Goal: Task Accomplishment & Management: Manage account settings

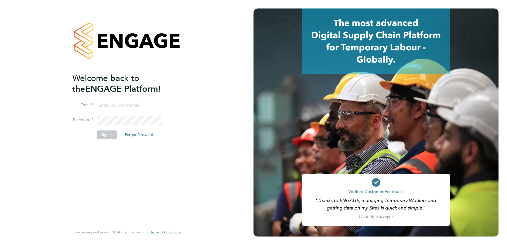
type input "silvane.darocha@vistry.co.uk"
click at [108, 137] on button "Sign In" at bounding box center [107, 135] width 20 height 8
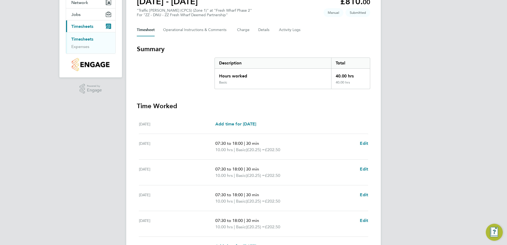
scroll to position [132, 0]
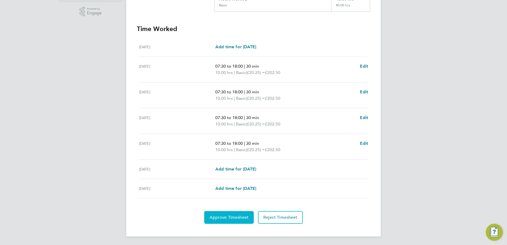
click at [234, 218] on span "Approve Timesheet" at bounding box center [229, 217] width 39 height 5
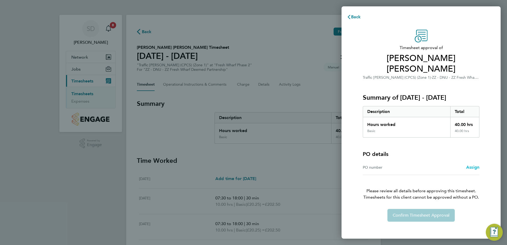
click at [474, 165] on span "Assign" at bounding box center [473, 167] width 13 height 5
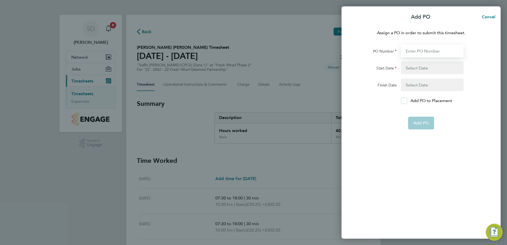
click at [430, 50] on input "PO Number" at bounding box center [432, 51] width 63 height 13
type input "H68087B"
type input "03 Mar 25"
type input "[DATE]"
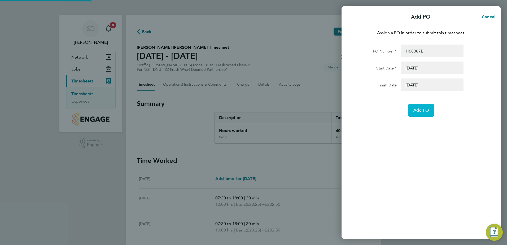
click at [423, 110] on span "Add PO" at bounding box center [421, 110] width 15 height 5
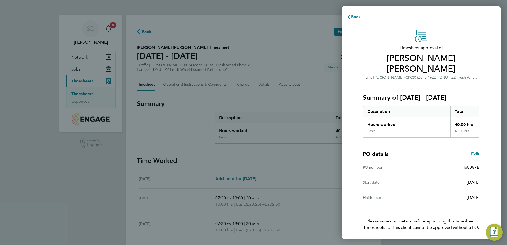
click at [407, 239] on button "Confirm Timesheet Approval" at bounding box center [421, 245] width 67 height 13
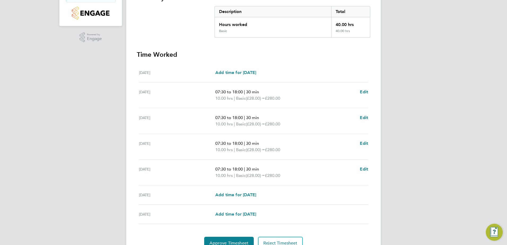
scroll to position [132, 0]
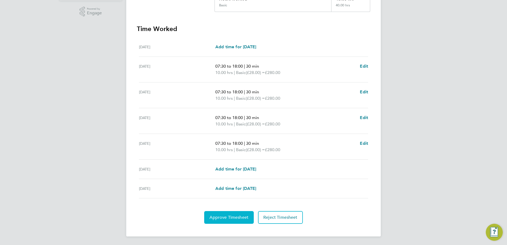
click at [228, 217] on span "Approve Timesheet" at bounding box center [229, 217] width 39 height 5
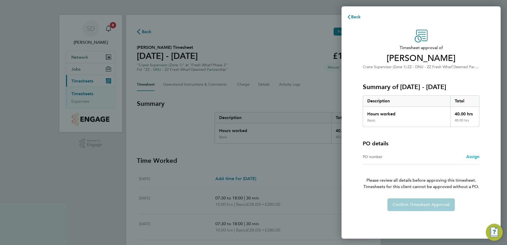
click at [472, 157] on span "Assign" at bounding box center [473, 156] width 13 height 5
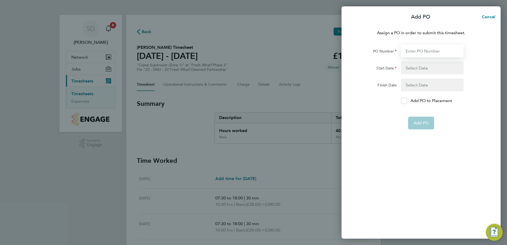
click at [420, 52] on input "PO Number" at bounding box center [432, 51] width 63 height 13
type input "H68087B"
type input "03 Mar 25"
type input "01 Jun 27"
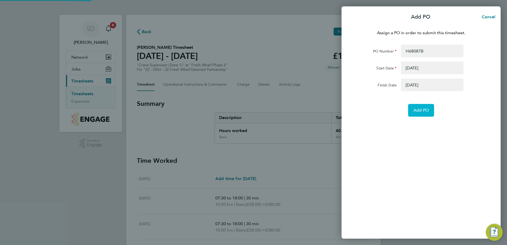
click at [423, 111] on span "Add PO" at bounding box center [421, 110] width 15 height 5
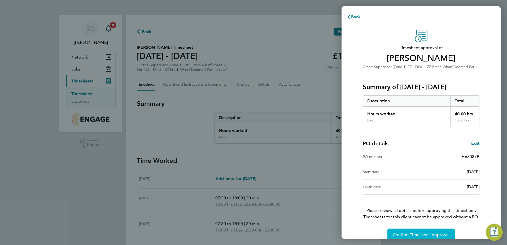
click at [427, 230] on button "Confirm Timesheet Approval" at bounding box center [421, 235] width 67 height 13
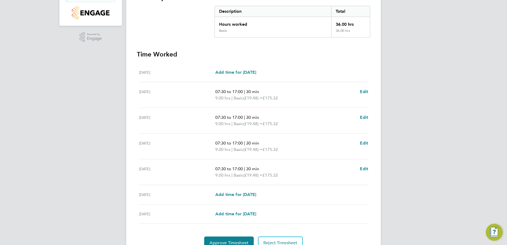
scroll to position [132, 0]
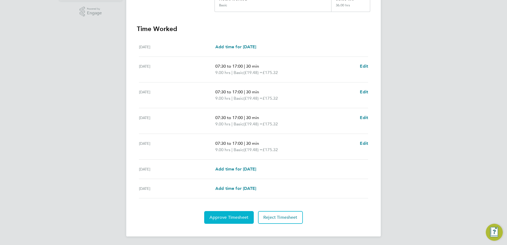
click at [231, 219] on span "Approve Timesheet" at bounding box center [229, 217] width 39 height 5
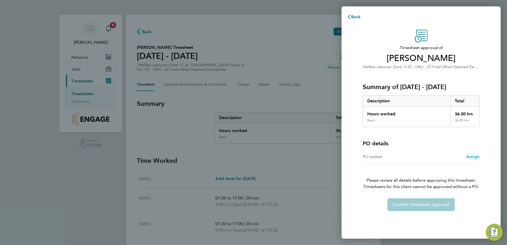
click at [474, 158] on span "Assign" at bounding box center [473, 156] width 13 height 5
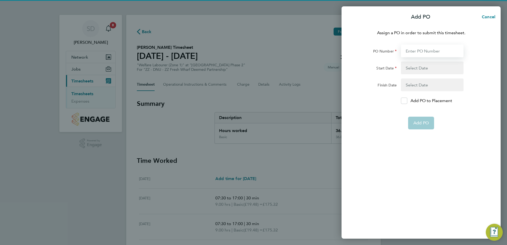
click at [420, 46] on input "PO Number" at bounding box center [432, 51] width 63 height 13
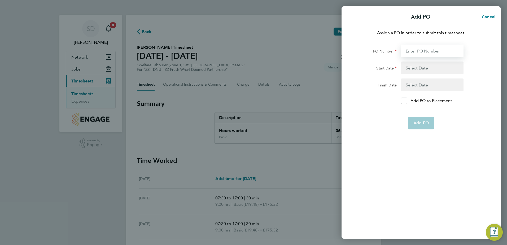
type input "H68087B"
type input "[DATE]"
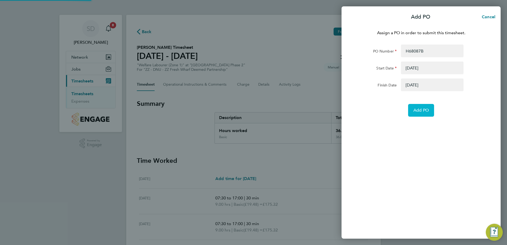
click at [422, 109] on span "Add PO" at bounding box center [421, 110] width 15 height 5
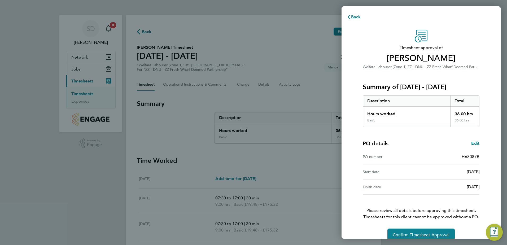
scroll to position [9, 0]
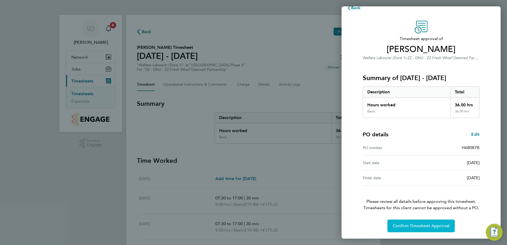
click at [424, 227] on span "Confirm Timesheet Approval" at bounding box center [421, 225] width 57 height 5
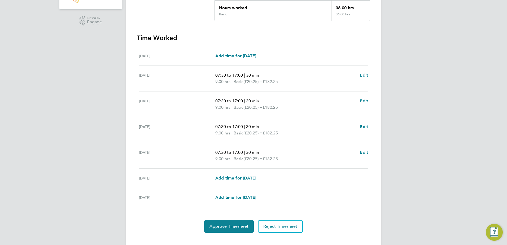
scroll to position [132, 0]
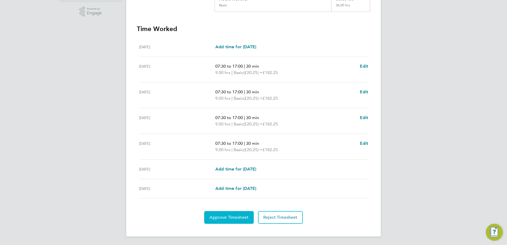
click at [223, 216] on span "Approve Timesheet" at bounding box center [229, 217] width 39 height 5
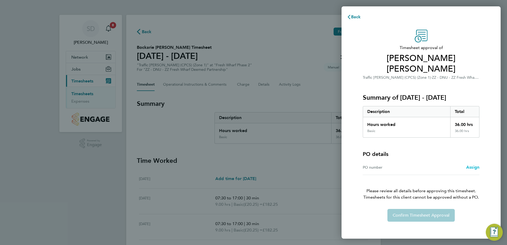
click at [477, 165] on span "Assign" at bounding box center [473, 167] width 13 height 5
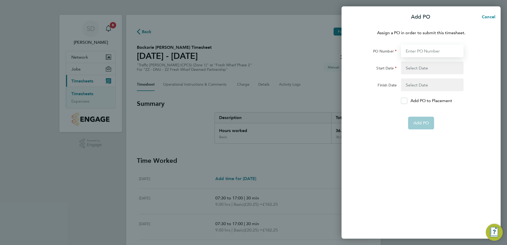
click at [430, 51] on input "PO Number" at bounding box center [432, 51] width 63 height 13
type input "H68087B"
type input "[DATE]"
click at [425, 112] on span "Add PO" at bounding box center [421, 110] width 15 height 5
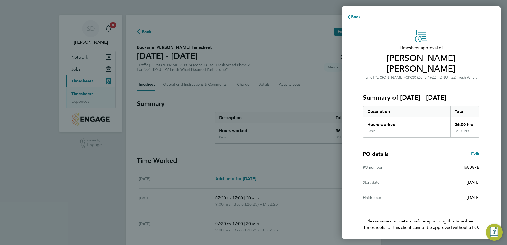
click at [421, 239] on button "Confirm Timesheet Approval" at bounding box center [421, 245] width 67 height 13
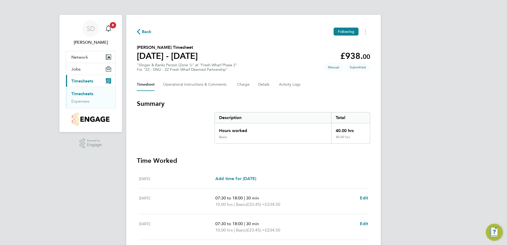
click at [139, 33] on icon "button" at bounding box center [138, 32] width 3 height 6
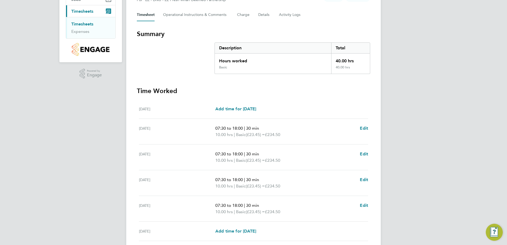
scroll to position [132, 0]
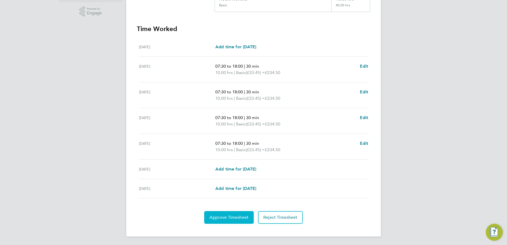
click at [238, 219] on span "Approve Timesheet" at bounding box center [229, 217] width 39 height 5
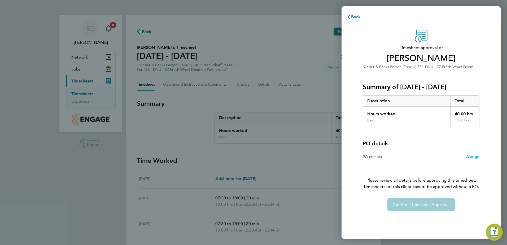
click at [472, 157] on span "Assign" at bounding box center [473, 156] width 13 height 5
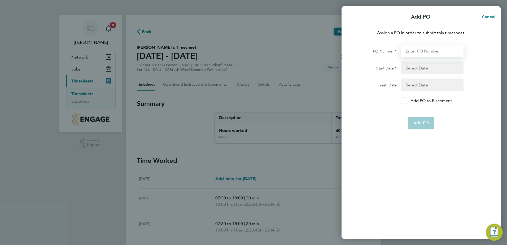
click at [413, 51] on input "PO Number" at bounding box center [432, 51] width 63 height 13
type input "H68087B"
type input "[DATE]"
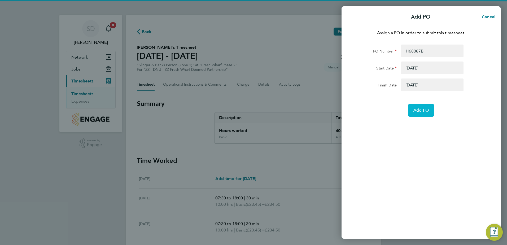
click at [423, 111] on span "Add PO" at bounding box center [421, 110] width 15 height 5
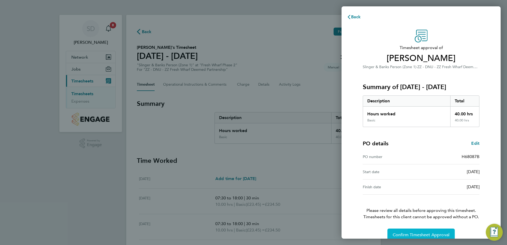
click at [414, 234] on span "Confirm Timesheet Approval" at bounding box center [421, 234] width 57 height 5
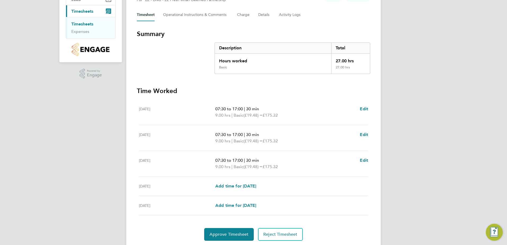
scroll to position [80, 0]
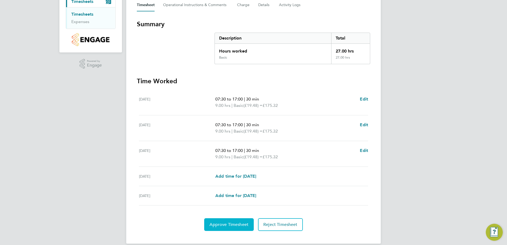
click at [232, 226] on span "Approve Timesheet" at bounding box center [229, 224] width 39 height 5
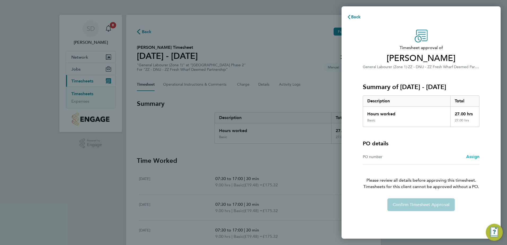
click at [472, 158] on span "Assign" at bounding box center [473, 156] width 13 height 5
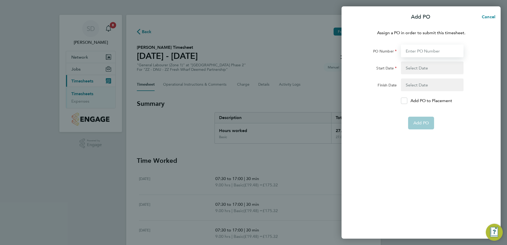
click at [418, 49] on input "PO Number" at bounding box center [432, 51] width 63 height 13
type input "H68087B"
type input "03 Mar 25"
type input "01 Jun 27"
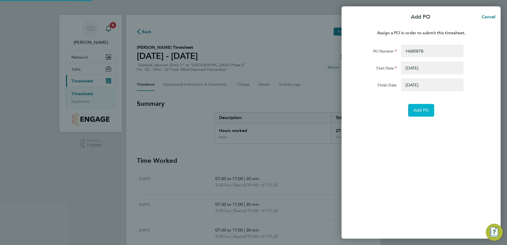
click at [425, 112] on span "Add PO" at bounding box center [421, 110] width 15 height 5
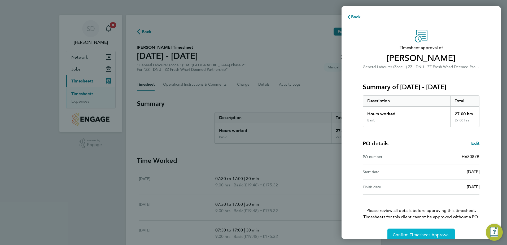
click at [417, 232] on span "Confirm Timesheet Approval" at bounding box center [421, 234] width 57 height 5
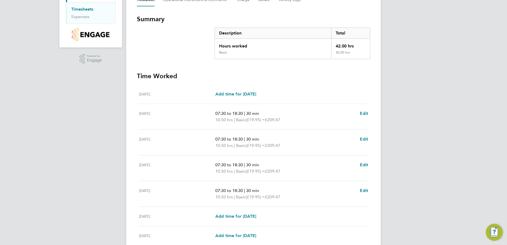
scroll to position [132, 0]
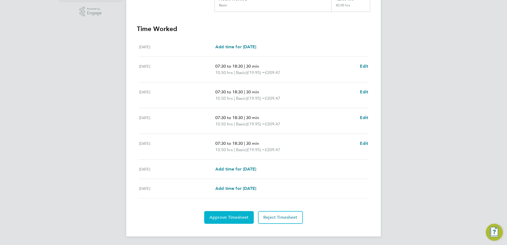
click at [231, 218] on span "Approve Timesheet" at bounding box center [229, 217] width 39 height 5
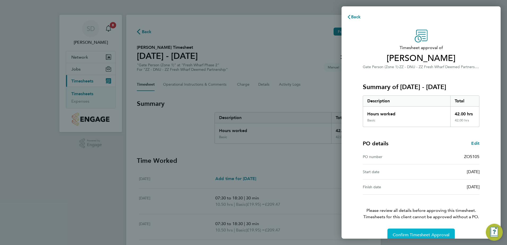
click at [416, 234] on span "Confirm Timesheet Approval" at bounding box center [421, 234] width 57 height 5
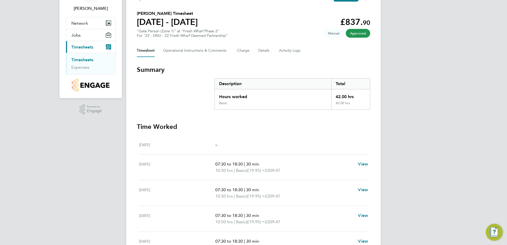
scroll to position [27, 0]
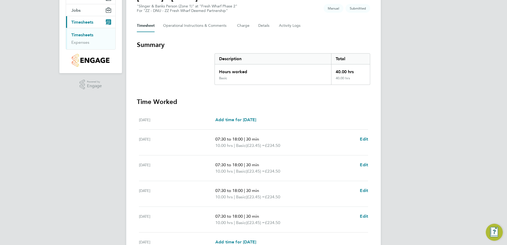
scroll to position [80, 0]
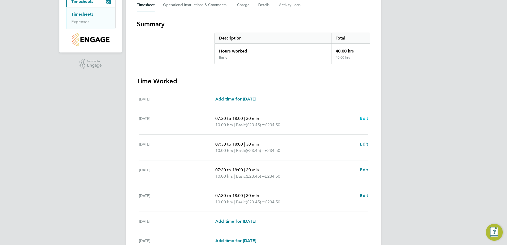
click at [366, 119] on span "Edit" at bounding box center [364, 118] width 8 height 5
select select "30"
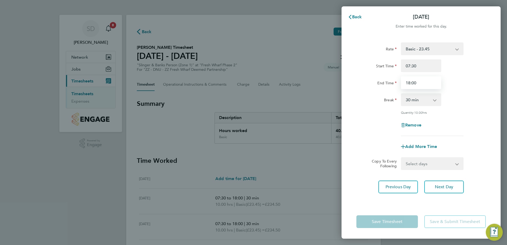
click at [411, 83] on input "18:00" at bounding box center [421, 82] width 40 height 13
type input "17:22"
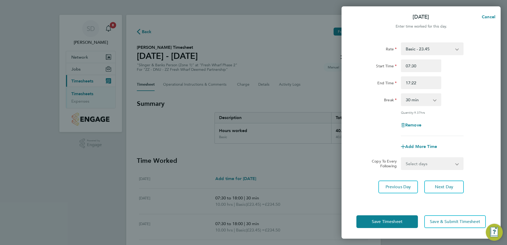
click at [473, 95] on div "Break 0 min 15 min 30 min 45 min 60 min 75 min 90 min" at bounding box center [422, 99] width 134 height 13
click at [452, 186] on span "Next Day" at bounding box center [444, 186] width 18 height 5
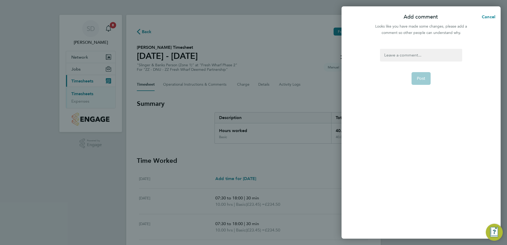
click at [394, 56] on div at bounding box center [421, 55] width 82 height 13
paste div
click at [422, 84] on span "Post" at bounding box center [421, 84] width 9 height 5
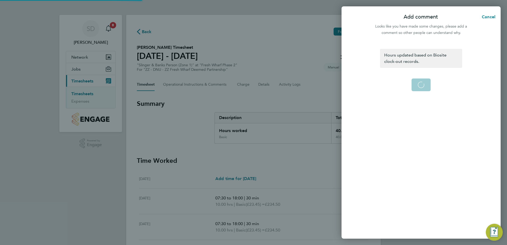
select select "30"
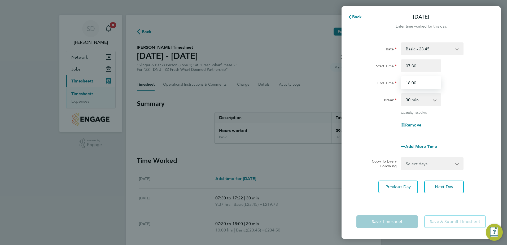
click at [410, 84] on input "18:00" at bounding box center [421, 82] width 40 height 13
type input "17:23"
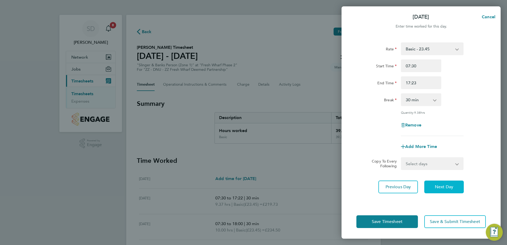
click at [453, 186] on span "Next Day" at bounding box center [444, 186] width 18 height 5
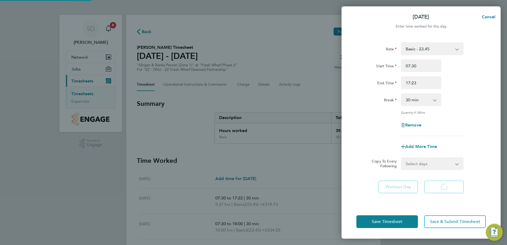
select select "30"
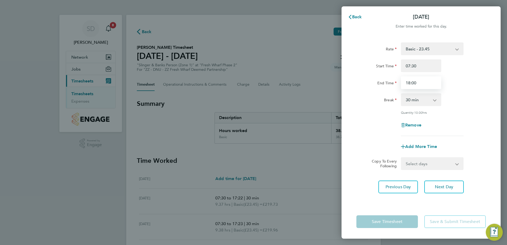
click at [410, 84] on input "18:00" at bounding box center [421, 82] width 40 height 13
type input "17:08"
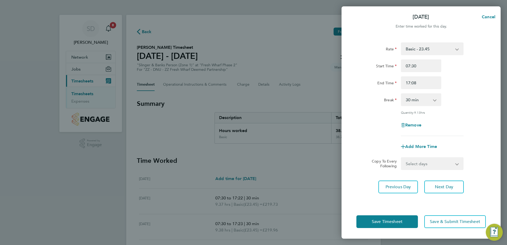
click at [482, 112] on div "Quantity: 9.13 hrs" at bounding box center [422, 112] width 134 height 4
click at [455, 188] on button "Next Day" at bounding box center [445, 187] width 40 height 13
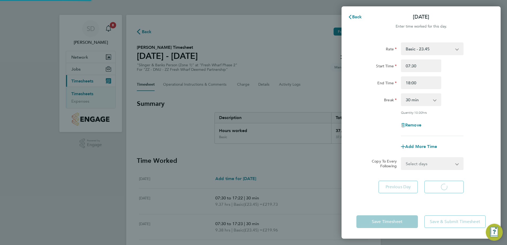
select select "30"
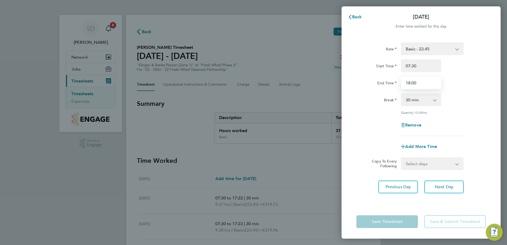
click at [411, 84] on input "18:00" at bounding box center [421, 82] width 40 height 13
type input "17:00"
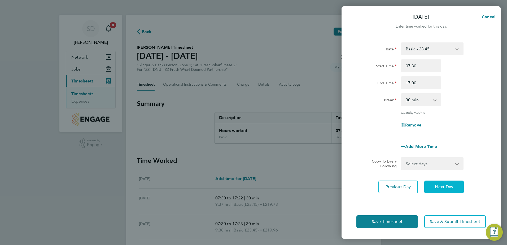
click at [450, 186] on span "Next Day" at bounding box center [444, 186] width 18 height 5
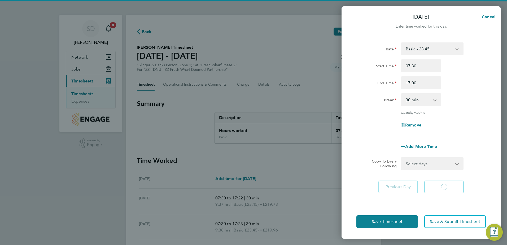
select select "30"
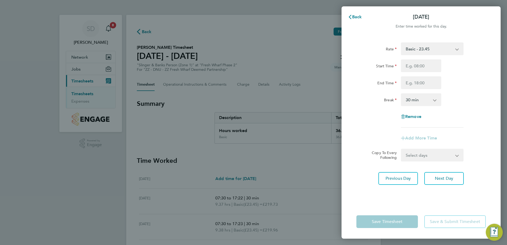
click at [491, 109] on div "Rate Basic - 23.45 Start Time End Time Break 0 min 15 min 30 min 45 min 60 min …" at bounding box center [421, 120] width 159 height 169
click at [406, 201] on div "Rate Basic - 23.45 Start Time End Time Break 0 min 15 min 30 min 45 min 60 min …" at bounding box center [421, 120] width 159 height 169
click at [351, 17] on icon "button" at bounding box center [350, 17] width 4 height 4
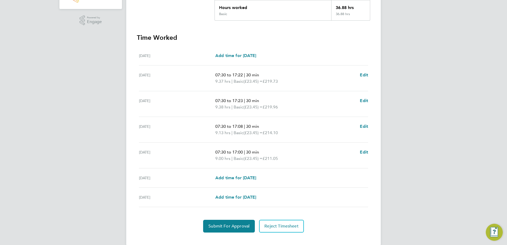
scroll to position [132, 0]
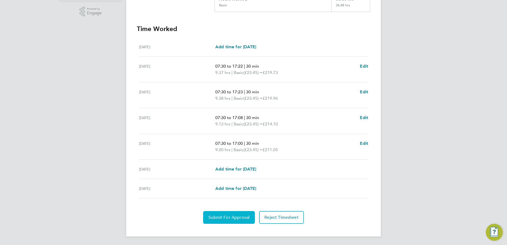
click at [234, 220] on span "Submit For Approval" at bounding box center [229, 217] width 41 height 5
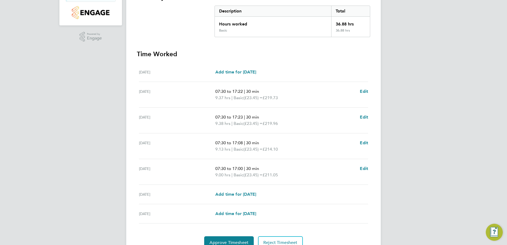
scroll to position [132, 0]
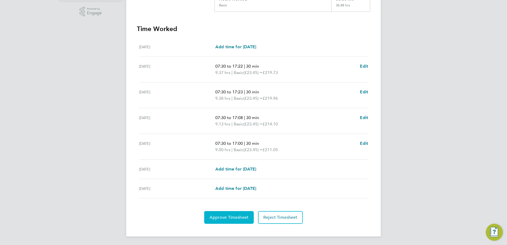
click at [240, 217] on span "Approve Timesheet" at bounding box center [229, 217] width 39 height 5
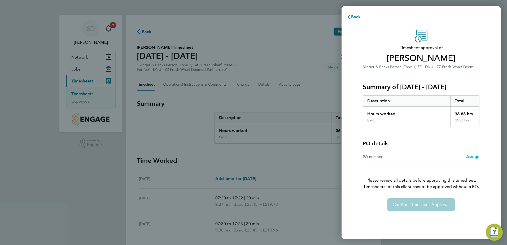
click at [471, 157] on span "Assign" at bounding box center [473, 156] width 13 height 5
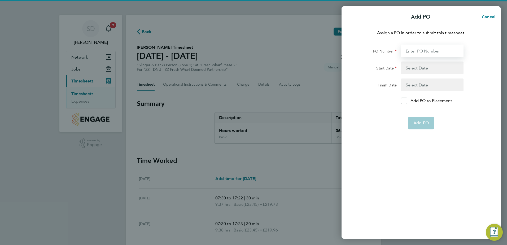
click at [439, 51] on input "PO Number" at bounding box center [432, 51] width 63 height 13
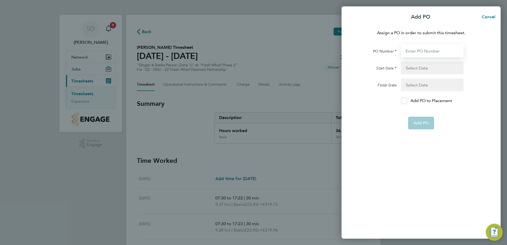
type input "H68087B"
type input "[DATE]"
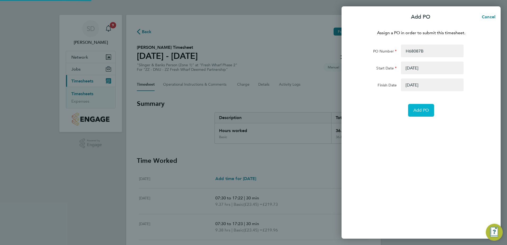
click at [420, 111] on span "Add PO" at bounding box center [421, 110] width 15 height 5
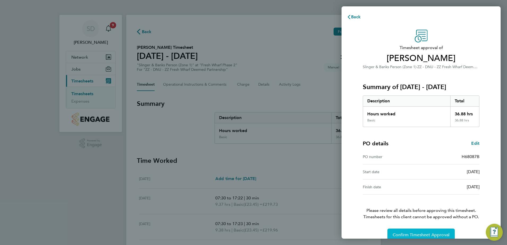
click at [440, 236] on span "Confirm Timesheet Approval" at bounding box center [421, 234] width 57 height 5
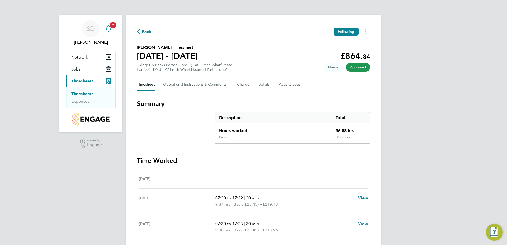
click at [109, 28] on icon "Main navigation" at bounding box center [108, 28] width 6 height 6
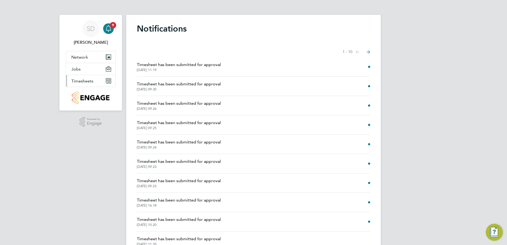
click at [87, 77] on button "Timesheets" at bounding box center [90, 81] width 49 height 12
click at [86, 81] on span "Timesheets" at bounding box center [82, 81] width 22 height 5
click at [81, 81] on span "Timesheets" at bounding box center [82, 81] width 22 height 5
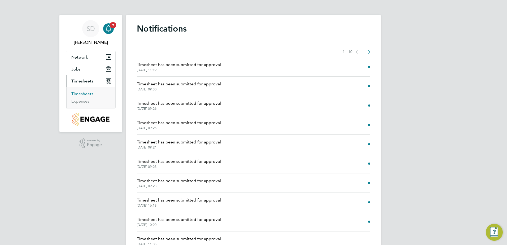
click at [80, 92] on link "Timesheets" at bounding box center [82, 93] width 22 height 5
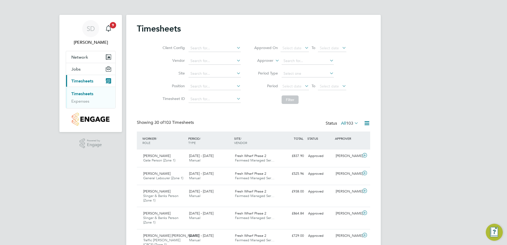
click at [236, 86] on icon at bounding box center [236, 85] width 0 height 7
click at [236, 73] on icon at bounding box center [236, 73] width 0 height 7
click at [220, 89] on li "Fresh Wharf Phase 2" at bounding box center [214, 88] width 53 height 7
type input "Fresh Wharf Phase 2"
click at [329, 72] on icon at bounding box center [329, 73] width 0 height 7
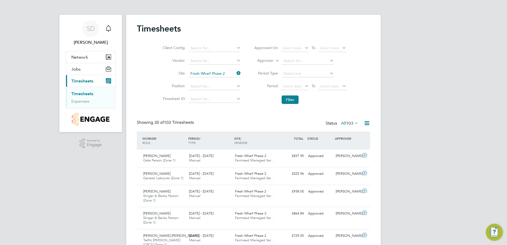
click at [329, 71] on icon at bounding box center [329, 73] width 0 height 7
click at [304, 85] on icon at bounding box center [304, 85] width 0 height 7
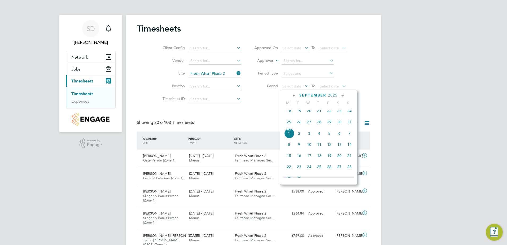
click at [295, 95] on icon at bounding box center [294, 96] width 5 height 6
click at [289, 160] on span "25" at bounding box center [289, 157] width 10 height 10
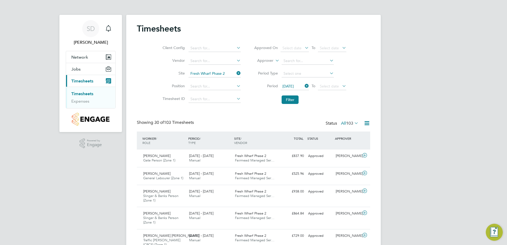
click at [341, 85] on icon at bounding box center [341, 85] width 0 height 7
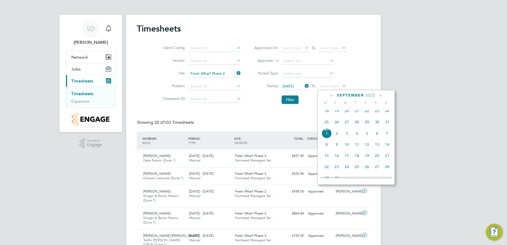
click at [331, 94] on icon at bounding box center [332, 96] width 5 height 6
click at [367, 159] on span "29" at bounding box center [367, 157] width 10 height 10
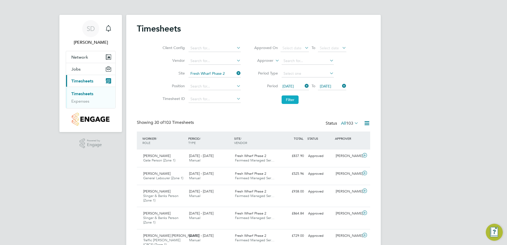
click at [288, 101] on button "Filter" at bounding box center [290, 100] width 17 height 8
click at [367, 122] on icon at bounding box center [367, 123] width 7 height 7
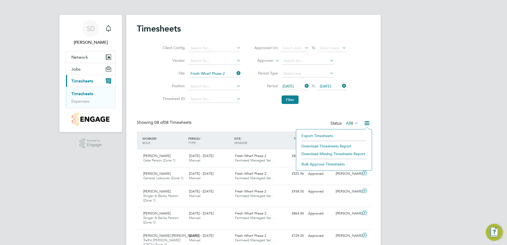
click at [342, 146] on li "Download Timesheets Report" at bounding box center [334, 146] width 70 height 7
